Goal: Information Seeking & Learning: Learn about a topic

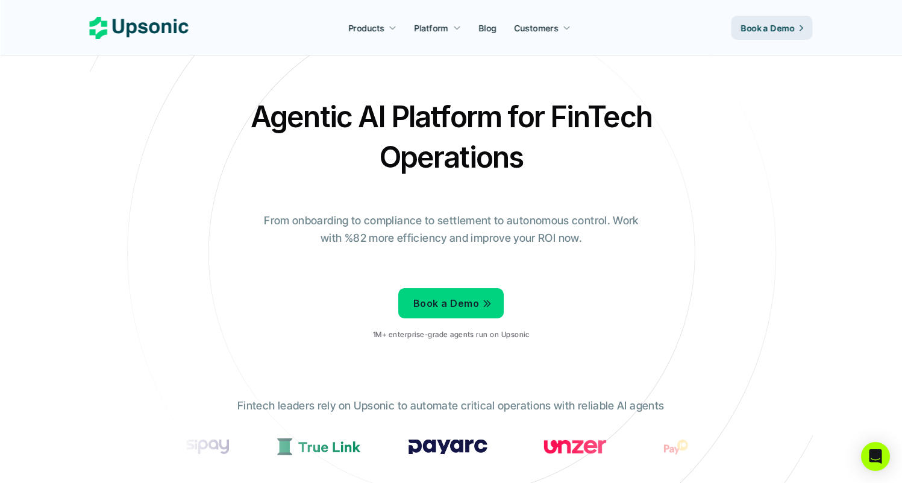
click at [304, 199] on div "Agentic AI Platform for FinTech Operations From onboarding to compliance to set…" at bounding box center [451, 222] width 705 height 253
click at [283, 112] on h2 "Agentic AI Platform for FinTech Operations" at bounding box center [451, 136] width 422 height 81
click at [254, 112] on h2 "Agentic AI Platform for FinTech Operations" at bounding box center [451, 136] width 422 height 81
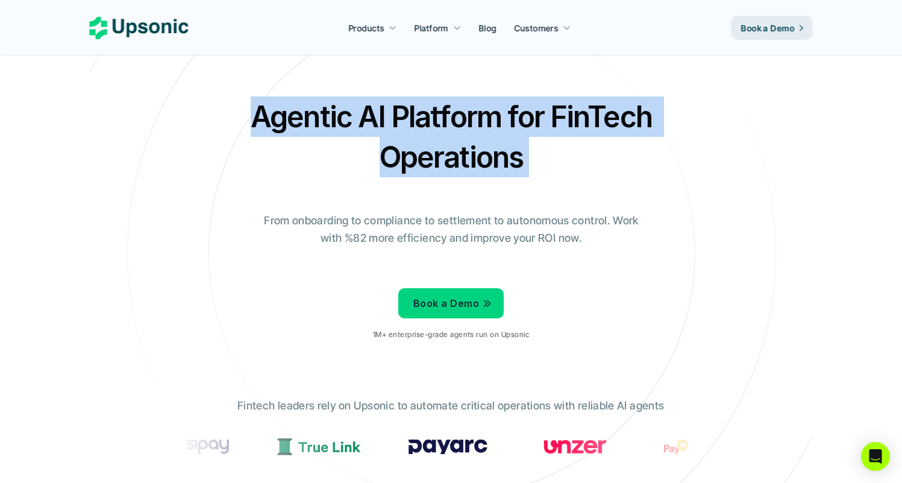
drag, startPoint x: 254, startPoint y: 112, endPoint x: 524, endPoint y: 163, distance: 275.4
click at [525, 163] on h2 "Agentic AI Platform for FinTech Operations" at bounding box center [451, 136] width 422 height 81
click at [524, 163] on h2 "Agentic AI Platform for FinTech Operations" at bounding box center [451, 136] width 422 height 81
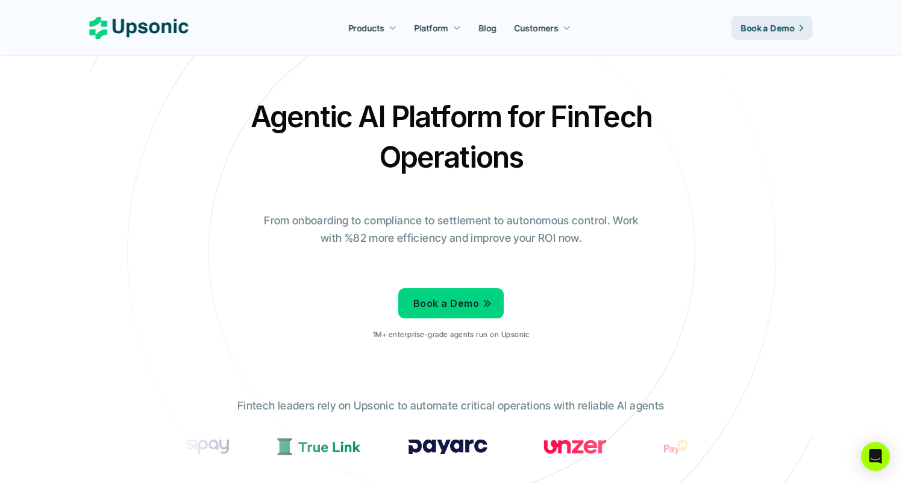
click at [389, 170] on h2 "Agentic AI Platform for FinTech Operations" at bounding box center [451, 136] width 422 height 81
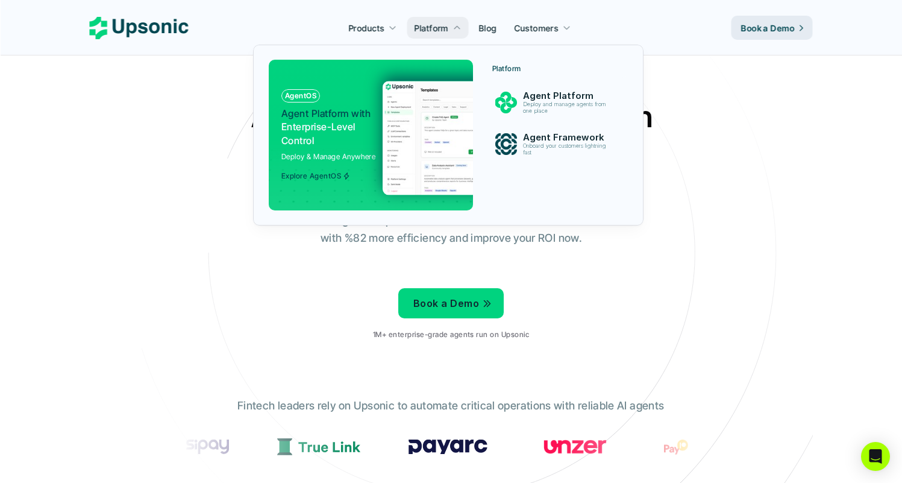
click at [406, 101] on img at bounding box center [500, 138] width 234 height 114
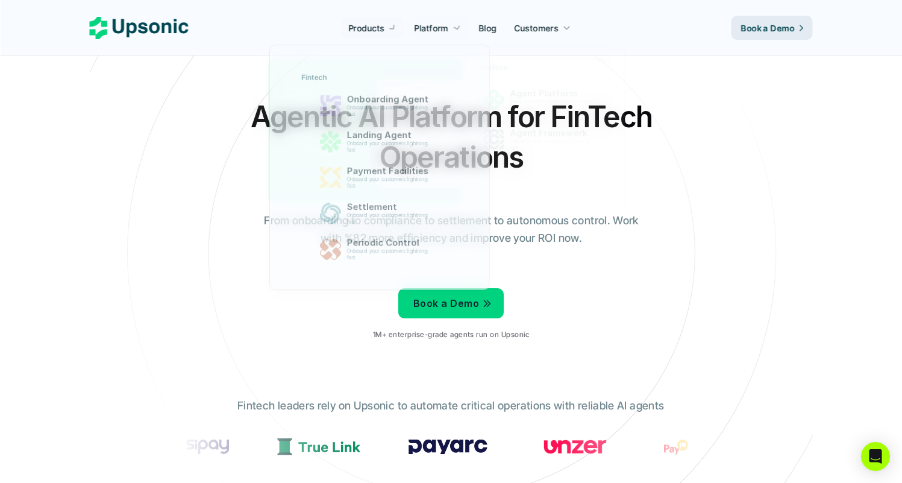
click at [369, 29] on p "Products" at bounding box center [367, 28] width 36 height 13
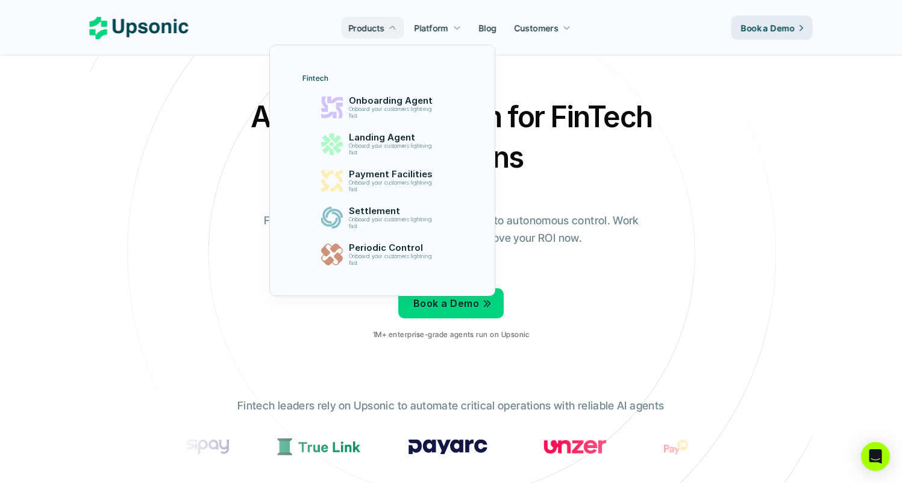
click at [356, 104] on p "Onboarding Agent" at bounding box center [393, 100] width 89 height 11
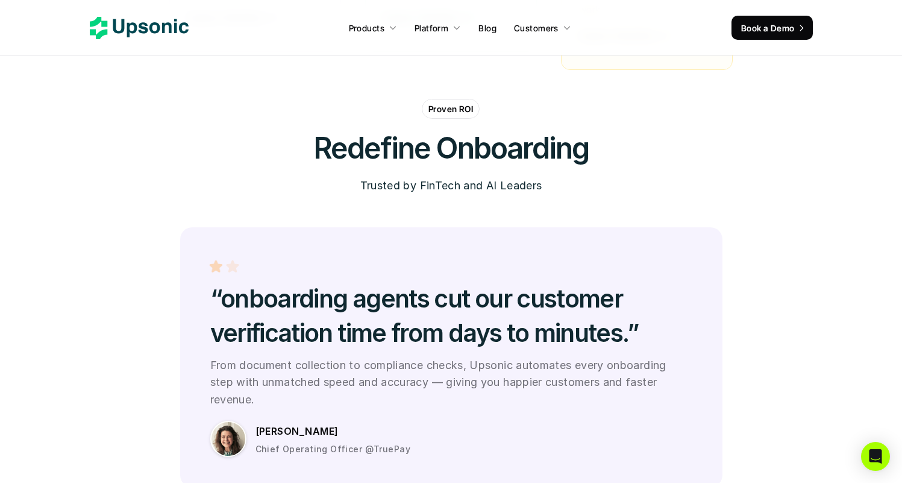
scroll to position [3369, 0]
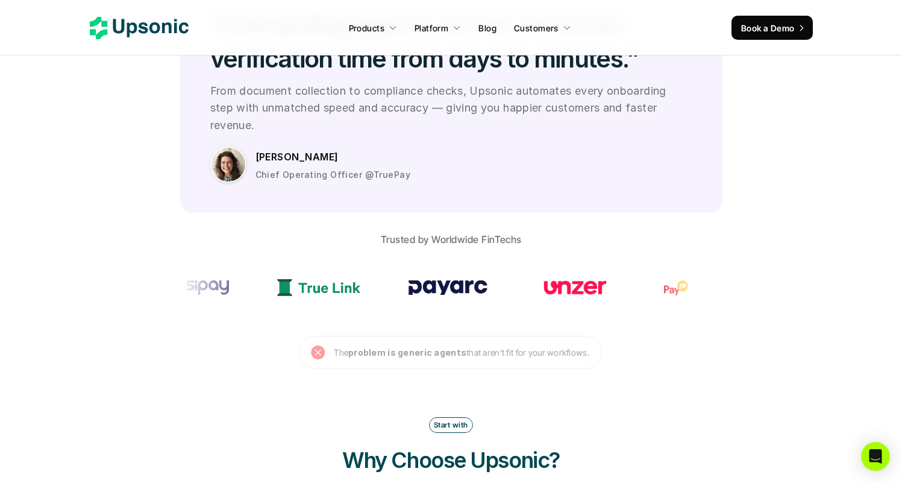
click at [143, 272] on section "Proven ROI Redefine Onboarding Trusted by FinTech and AI Leaders “onboarding ag…" at bounding box center [451, 97] width 902 height 544
